Goal: Navigation & Orientation: Go to known website

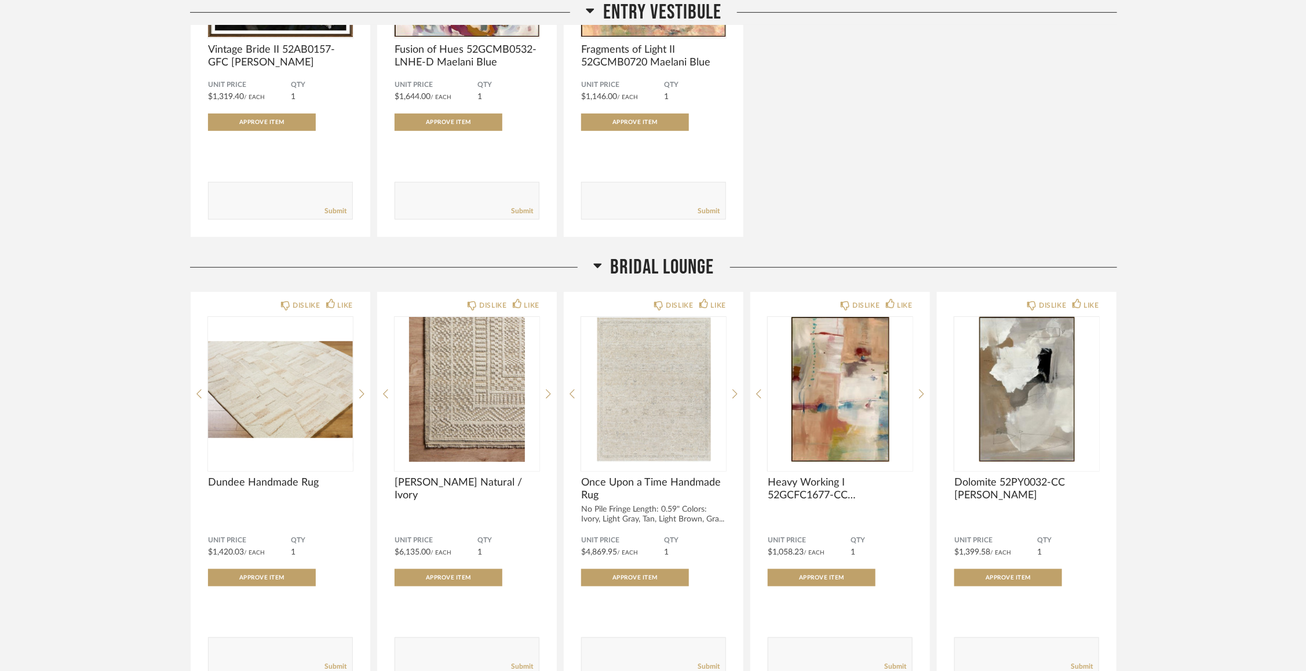
scroll to position [311, 0]
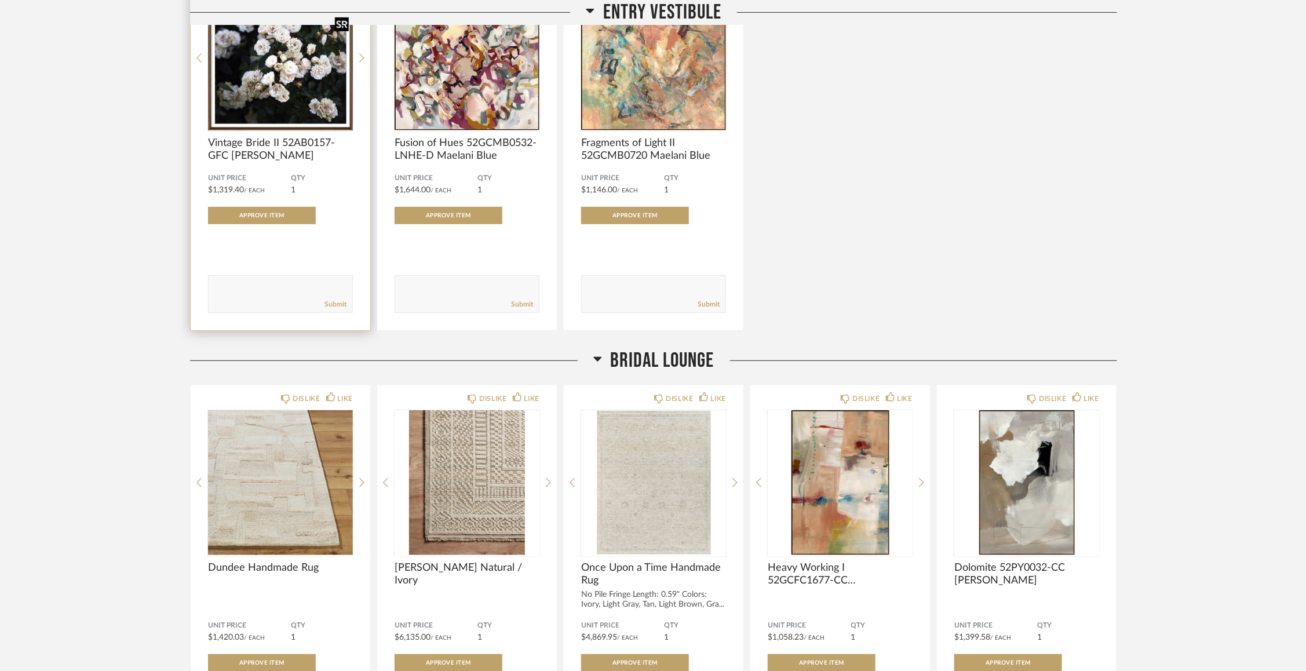
scroll to position [271, 0]
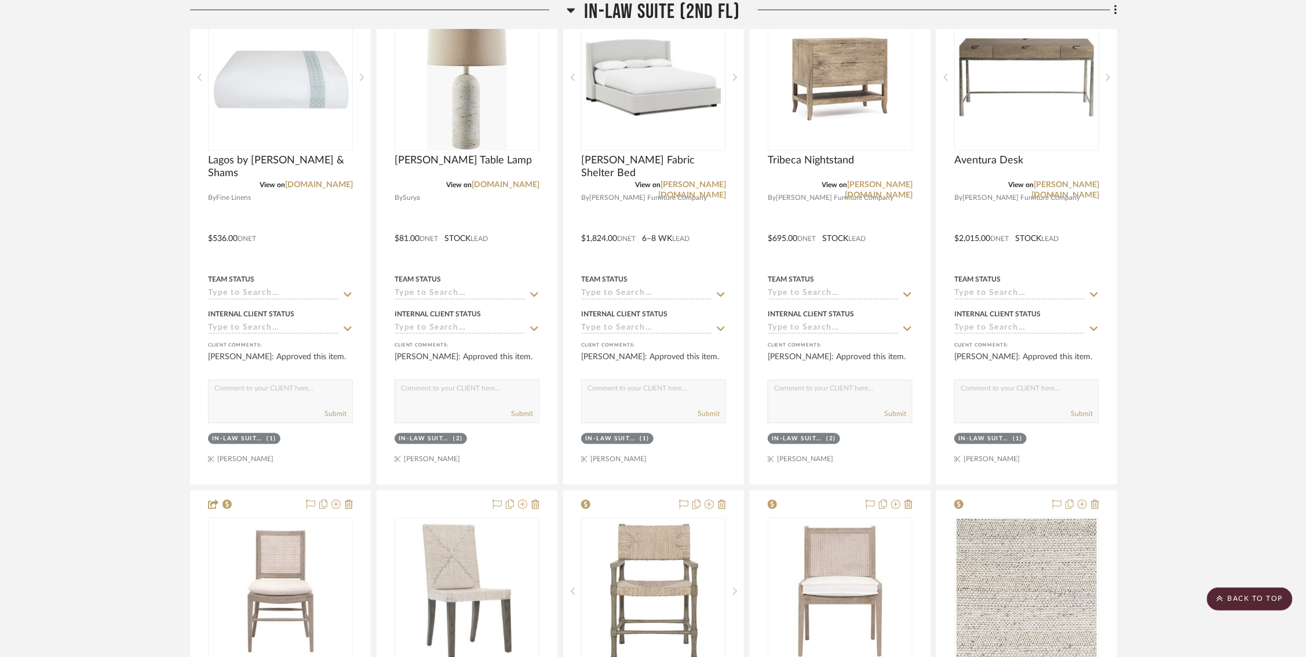
scroll to position [4301, 9]
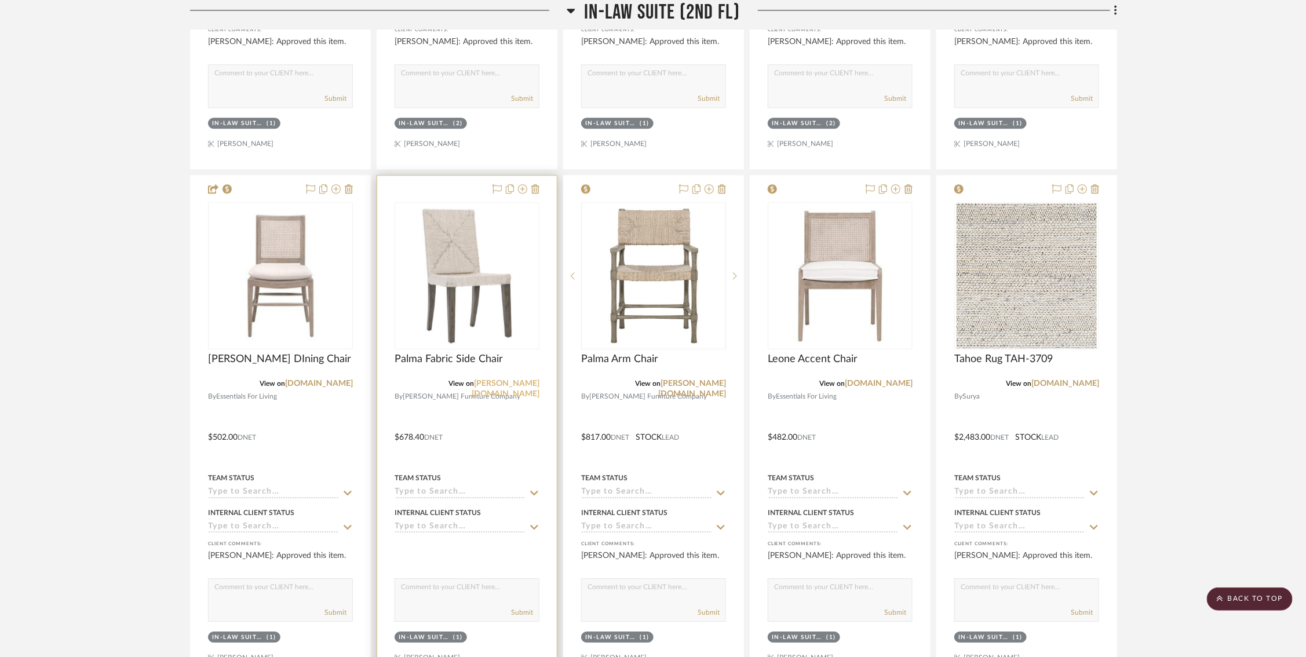
click at [510, 380] on link "[PERSON_NAME][DOMAIN_NAME]" at bounding box center [506, 389] width 68 height 19
click at [285, 380] on link "[DOMAIN_NAME]" at bounding box center [319, 384] width 68 height 8
